Goal: Information Seeking & Learning: Compare options

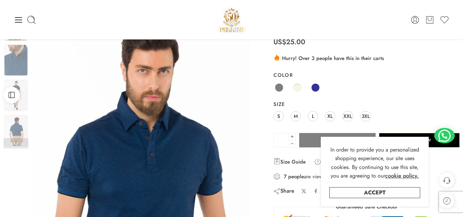
scroll to position [3, 0]
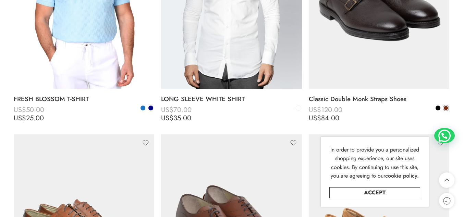
scroll to position [2550, 0]
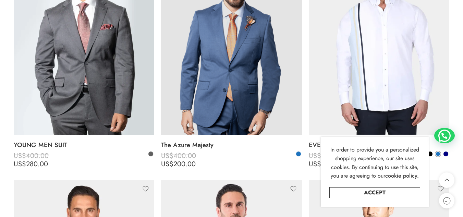
scroll to position [1572, 0]
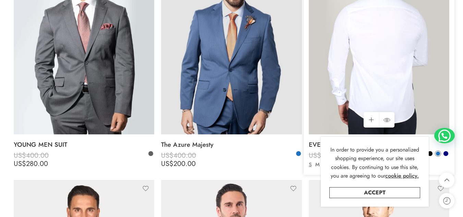
click at [359, 83] on img at bounding box center [379, 40] width 140 height 187
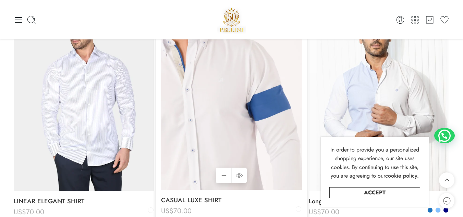
scroll to position [816, 0]
click at [211, 108] on img at bounding box center [231, 97] width 140 height 187
click at [252, 85] on img at bounding box center [231, 97] width 140 height 187
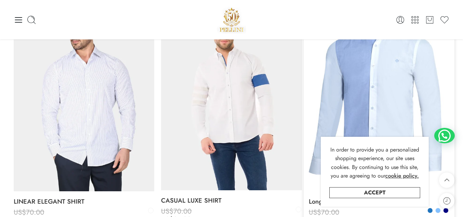
click at [323, 105] on img at bounding box center [379, 97] width 140 height 187
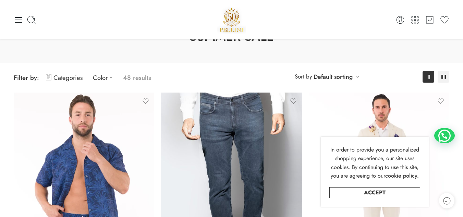
scroll to position [0, 0]
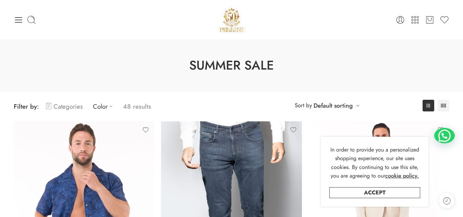
click at [74, 104] on link "Categories" at bounding box center [64, 106] width 37 height 16
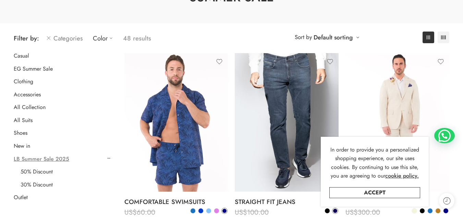
scroll to position [69, 0]
click at [46, 170] on link "50% Discount" at bounding box center [37, 171] width 32 height 7
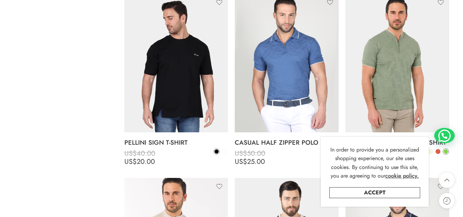
scroll to position [311, 0]
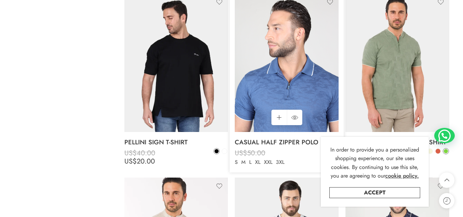
click at [290, 63] on img at bounding box center [287, 62] width 104 height 138
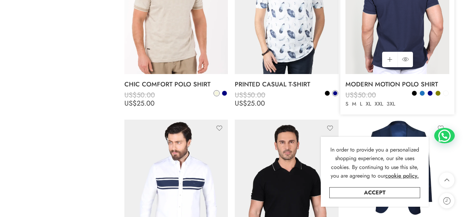
scroll to position [554, 0]
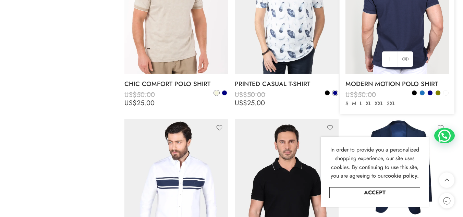
click at [369, 23] on img at bounding box center [397, 4] width 104 height 138
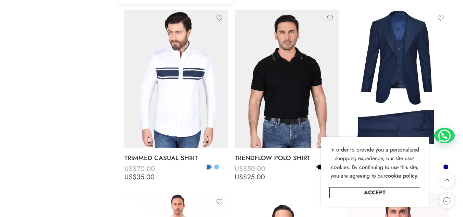
scroll to position [664, 0]
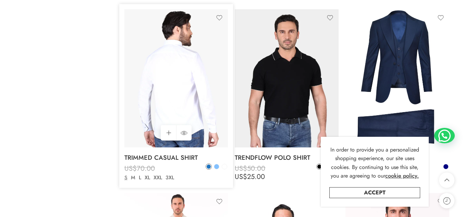
click at [155, 95] on img at bounding box center [176, 78] width 104 height 138
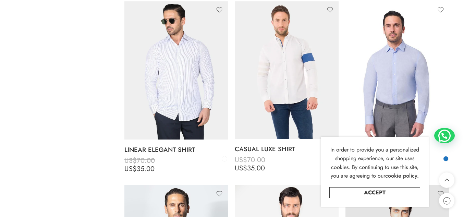
scroll to position [1039, 0]
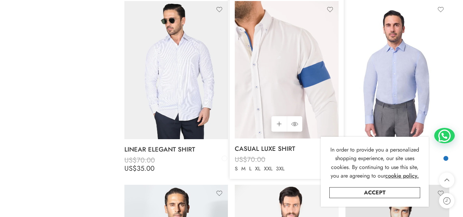
click at [276, 70] on img at bounding box center [287, 70] width 104 height 138
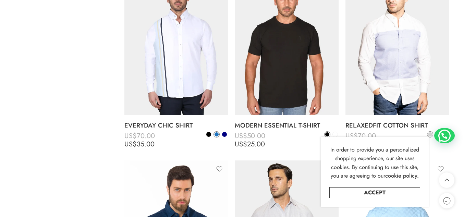
scroll to position [1432, 0]
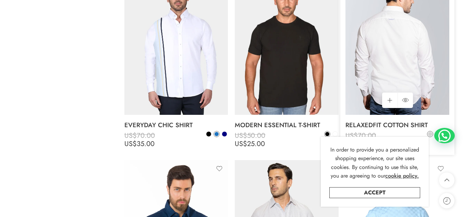
click at [413, 53] on img at bounding box center [397, 45] width 104 height 138
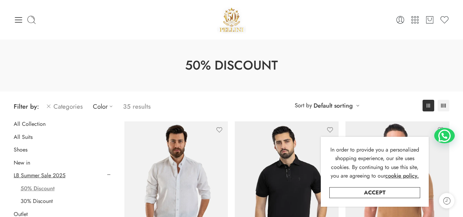
scroll to position [1, 0]
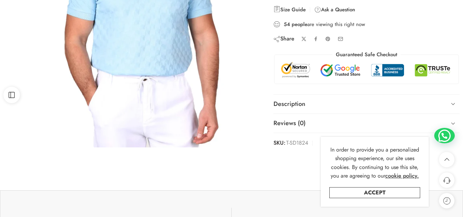
scroll to position [204, 0]
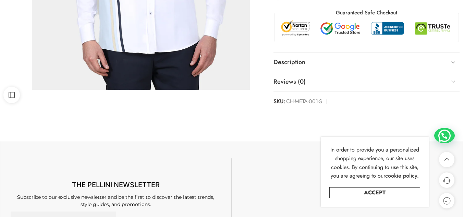
scroll to position [251, 0]
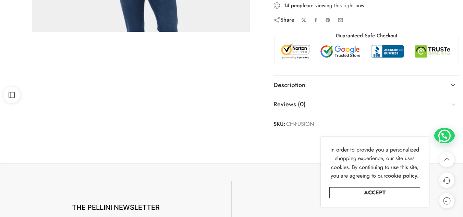
scroll to position [213, 0]
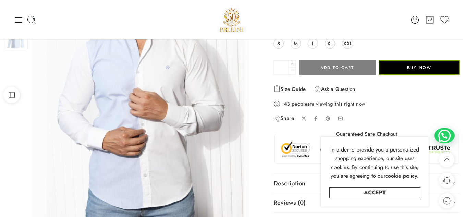
scroll to position [114, 0]
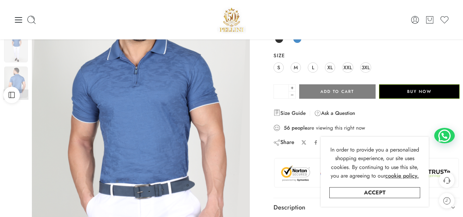
scroll to position [89, 0]
click at [292, 164] on fieldset "Guaranteed Safe Checkout" at bounding box center [366, 171] width 185 height 33
click at [280, 43] on span at bounding box center [279, 39] width 9 height 9
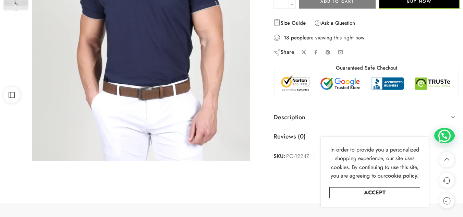
scroll to position [180, 0]
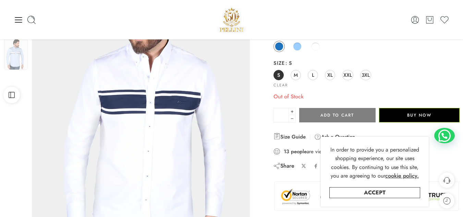
scroll to position [82, 0]
click at [296, 50] on span at bounding box center [297, 46] width 9 height 9
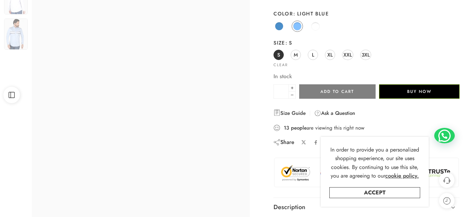
scroll to position [102, 0]
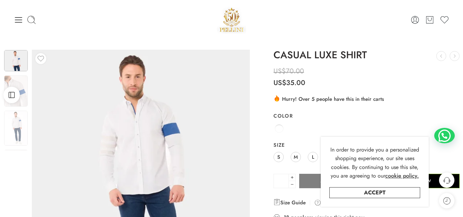
scroll to position [0, 0]
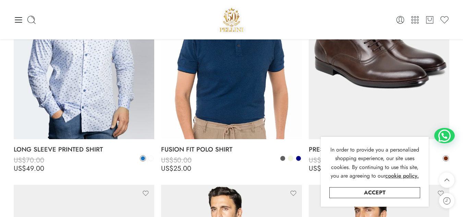
scroll to position [2029, 0]
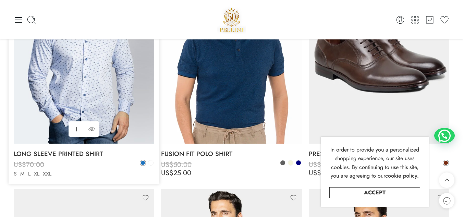
click at [136, 127] on img at bounding box center [84, 49] width 140 height 187
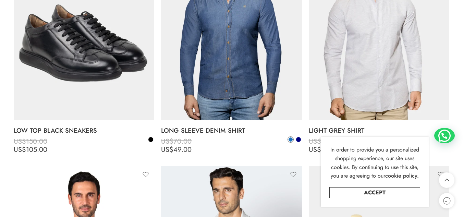
scroll to position [2285, 0]
click at [260, 92] on img at bounding box center [231, 26] width 140 height 187
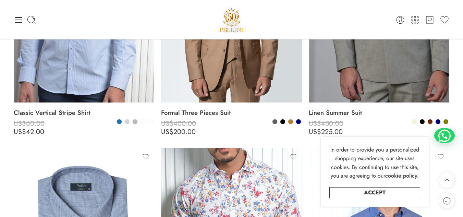
scroll to position [3217, 0]
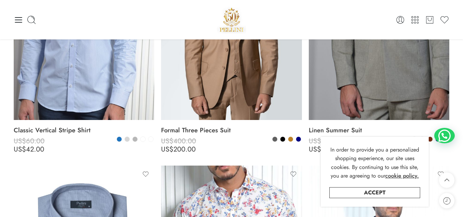
click at [15, 25] on div "0 Cart 0 Wishlist" at bounding box center [231, 19] width 435 height 39
click at [32, 21] on icon at bounding box center [32, 20] width 10 height 10
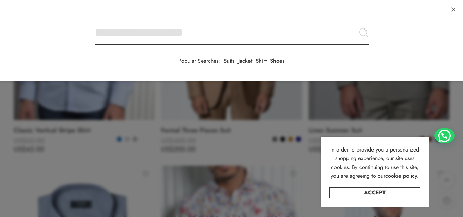
click at [95, 21] on input "Search here" at bounding box center [232, 33] width 274 height 24
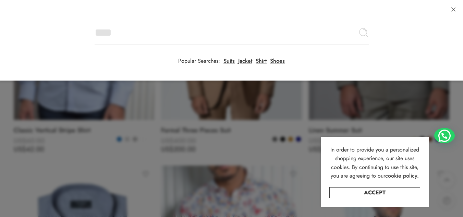
click at [204, 27] on input "Search here" at bounding box center [232, 33] width 274 height 24
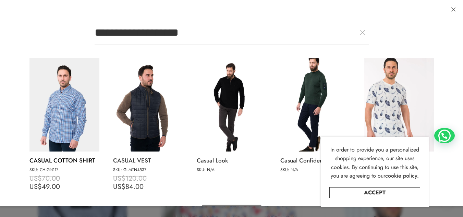
click at [81, 99] on img at bounding box center [64, 104] width 70 height 93
type input "**********"
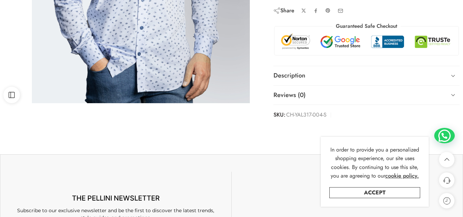
scroll to position [237, 0]
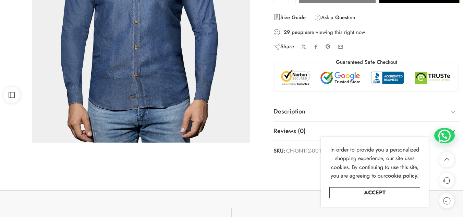
scroll to position [198, 0]
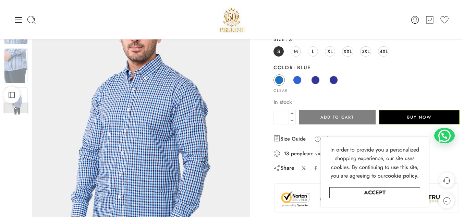
scroll to position [76, 0]
click at [299, 78] on span at bounding box center [297, 80] width 9 height 9
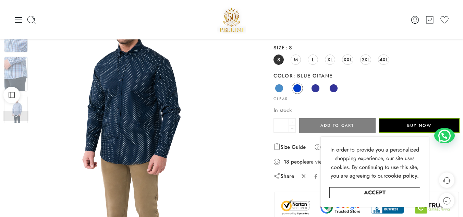
scroll to position [67, 0]
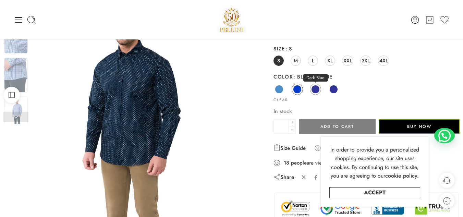
click at [316, 88] on span at bounding box center [315, 89] width 9 height 9
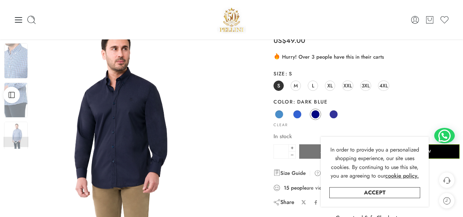
scroll to position [42, 0]
click at [35, 22] on icon at bounding box center [32, 20] width 10 height 10
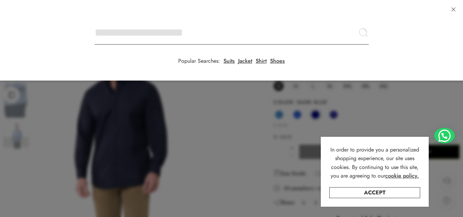
click at [95, 21] on input "Search here" at bounding box center [232, 33] width 274 height 24
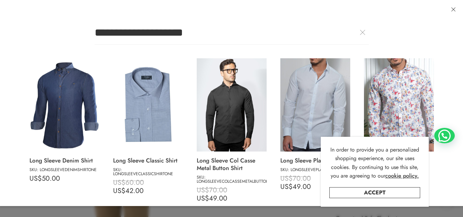
type input "**********"
click button "Search" at bounding box center [0, 0] width 0 height 0
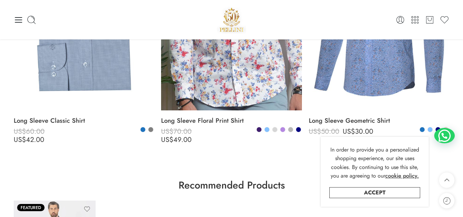
scroll to position [216, 0]
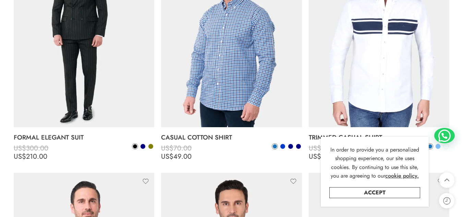
scroll to position [3680, 0]
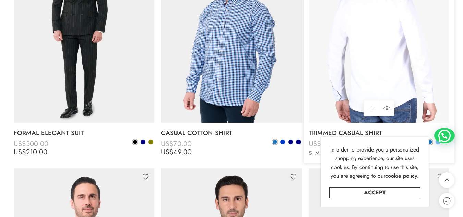
click at [360, 60] on img at bounding box center [379, 28] width 140 height 187
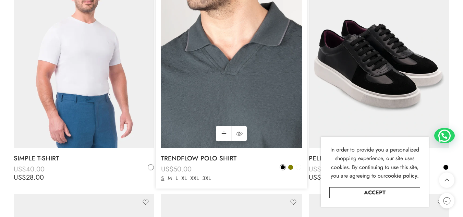
scroll to position [3888, 0]
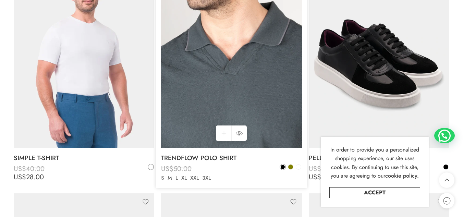
click at [222, 96] on img at bounding box center [231, 53] width 140 height 187
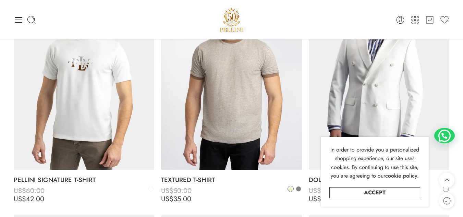
scroll to position [1303, 0]
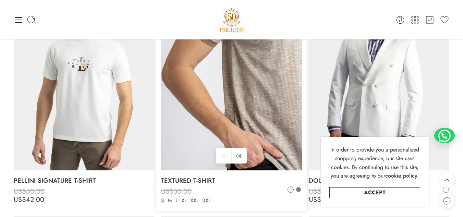
click at [214, 106] on img at bounding box center [231, 76] width 140 height 187
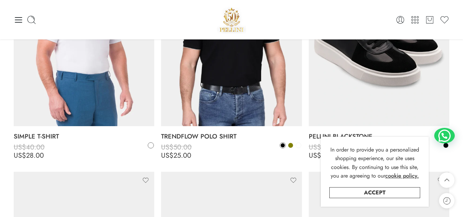
scroll to position [3900, 0]
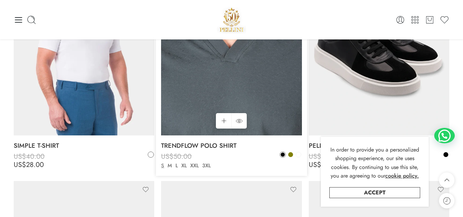
click at [209, 92] on img at bounding box center [231, 41] width 140 height 187
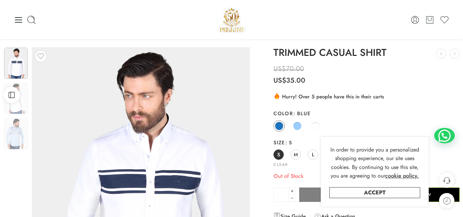
scroll to position [2, 0]
click at [298, 127] on span at bounding box center [297, 126] width 9 height 9
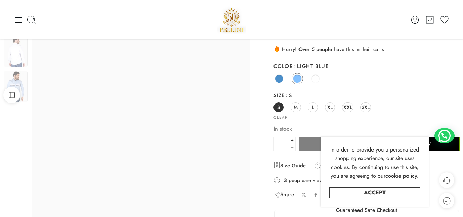
scroll to position [48, 0]
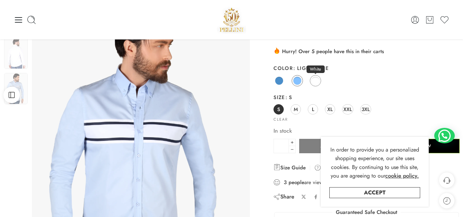
click at [315, 82] on span at bounding box center [315, 80] width 9 height 9
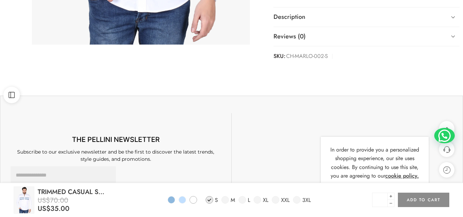
scroll to position [313, 0]
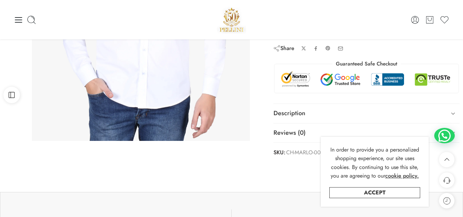
click at [272, 152] on div "TRIMMED CASUAL SHIRT PELLINI CROSS BAG US$ 60.00 ELITE LEATHER LOAFER US$ 90.00…" at bounding box center [366, 5] width 193 height 311
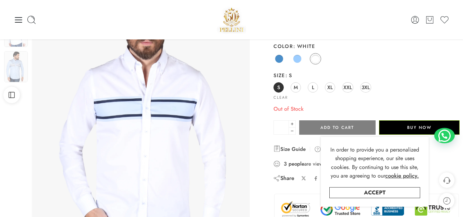
scroll to position [71, 0]
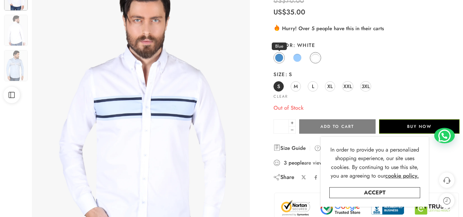
click at [281, 58] on span at bounding box center [279, 57] width 9 height 9
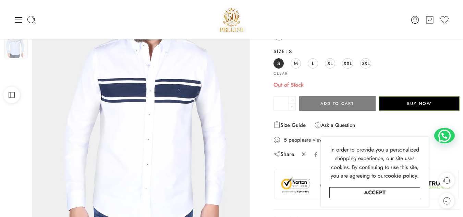
scroll to position [93, 0]
click at [360, 197] on link "Accept" at bounding box center [374, 192] width 91 height 11
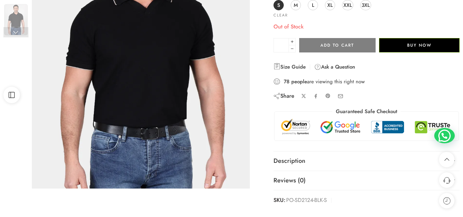
scroll to position [164, 0]
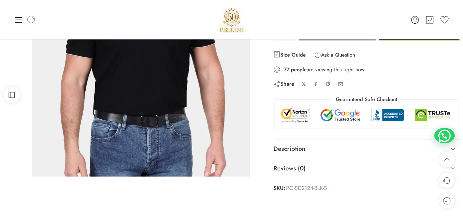
click at [34, 17] on icon at bounding box center [31, 19] width 8 height 8
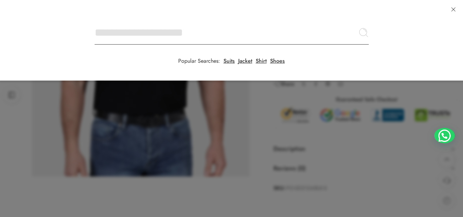
click at [95, 21] on input "Search here" at bounding box center [232, 33] width 274 height 24
type input "*"
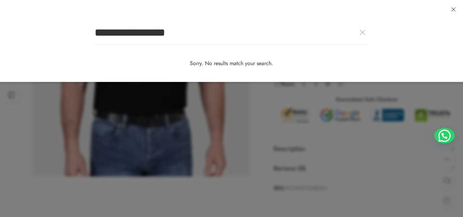
type input "**********"
click button "Search" at bounding box center [0, 0] width 0 height 0
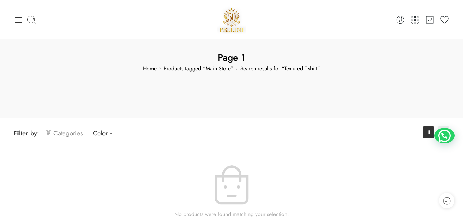
click at [72, 133] on link "Categories" at bounding box center [64, 133] width 37 height 16
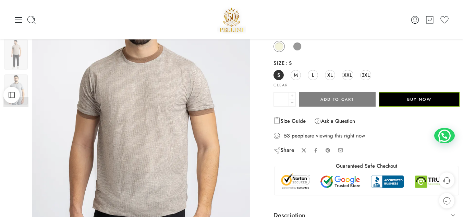
scroll to position [82, 0]
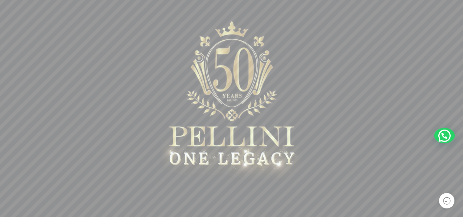
scroll to position [102, 0]
